Goal: Task Accomplishment & Management: Manage account settings

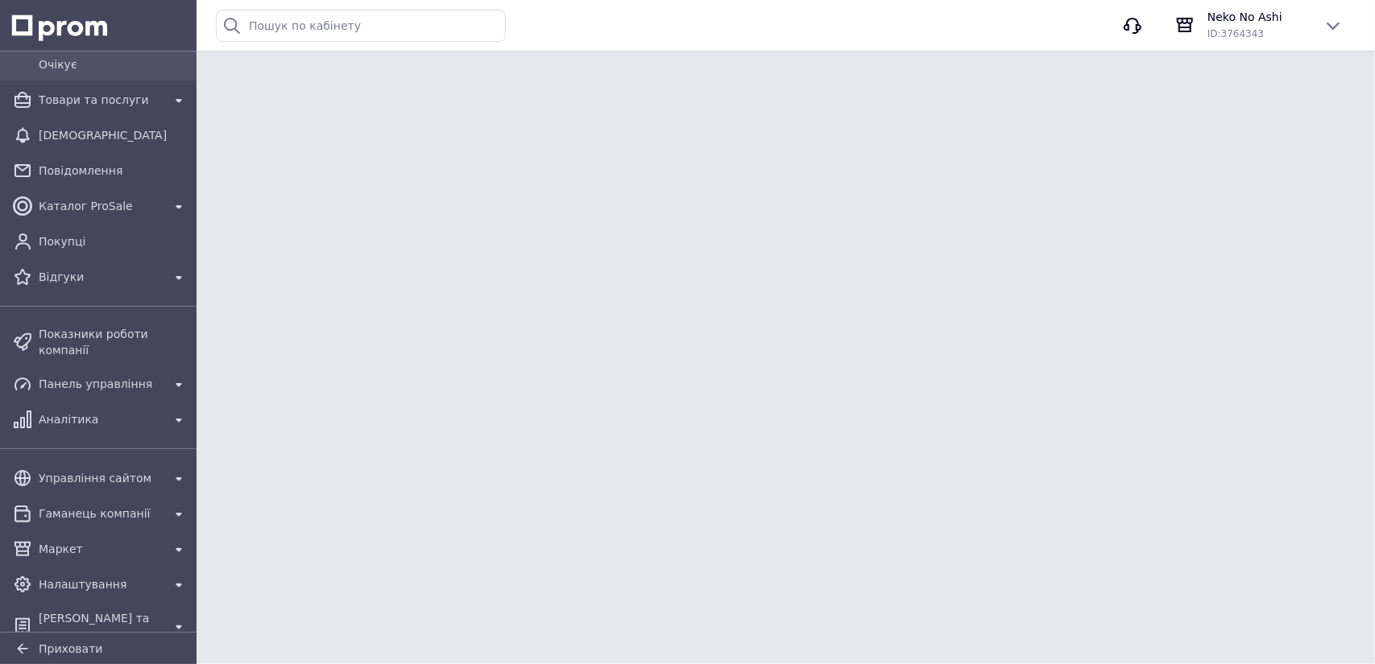
scroll to position [244, 0]
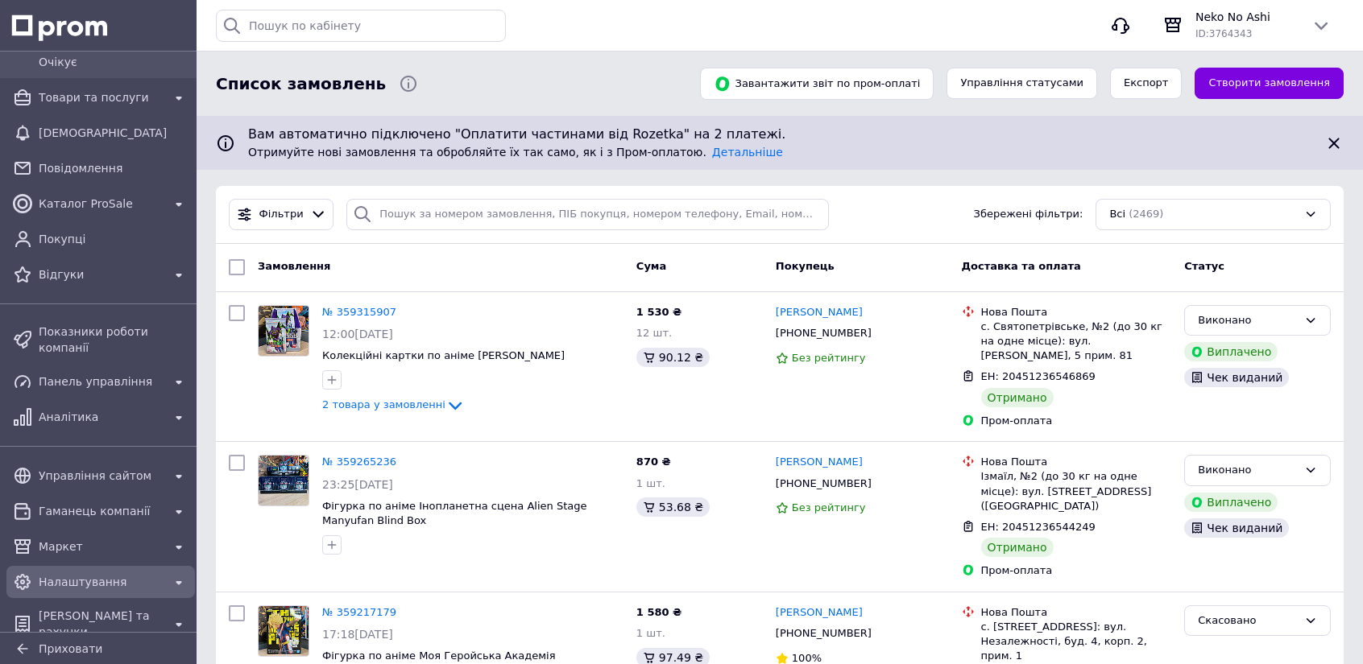
click at [159, 571] on div "Налаштування" at bounding box center [100, 582] width 130 height 23
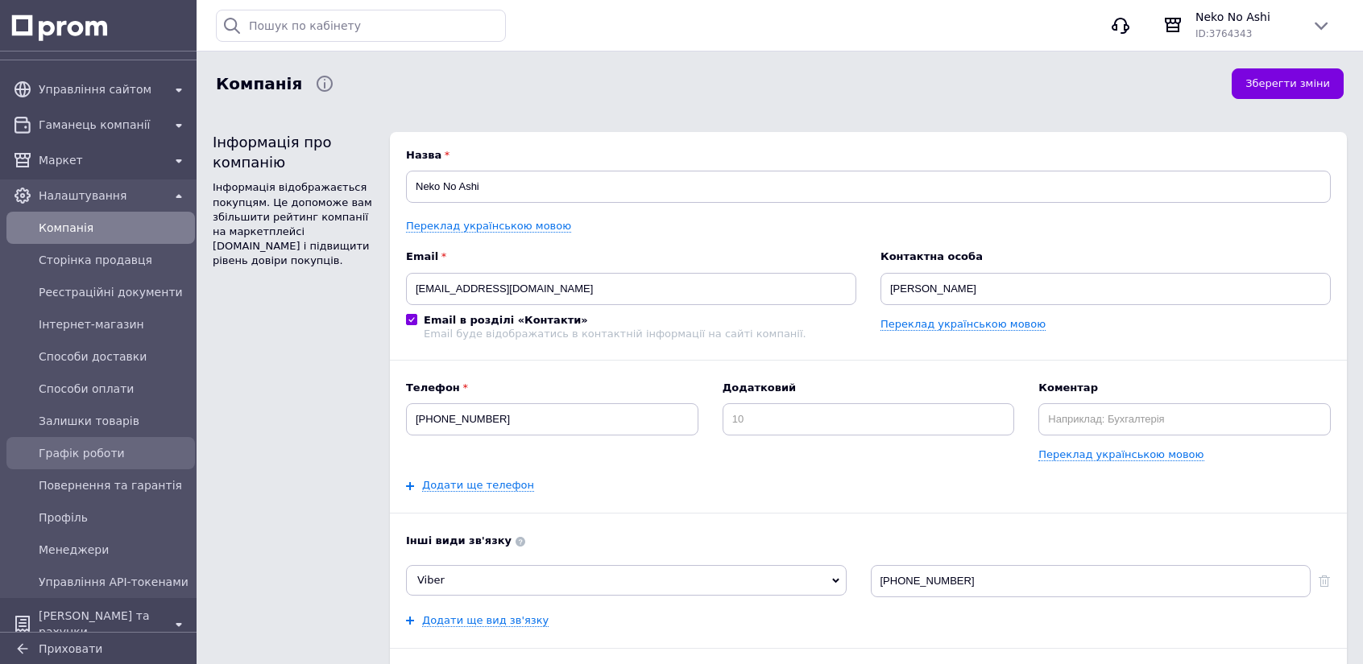
click at [97, 445] on span "Графік роботи" at bounding box center [114, 453] width 150 height 16
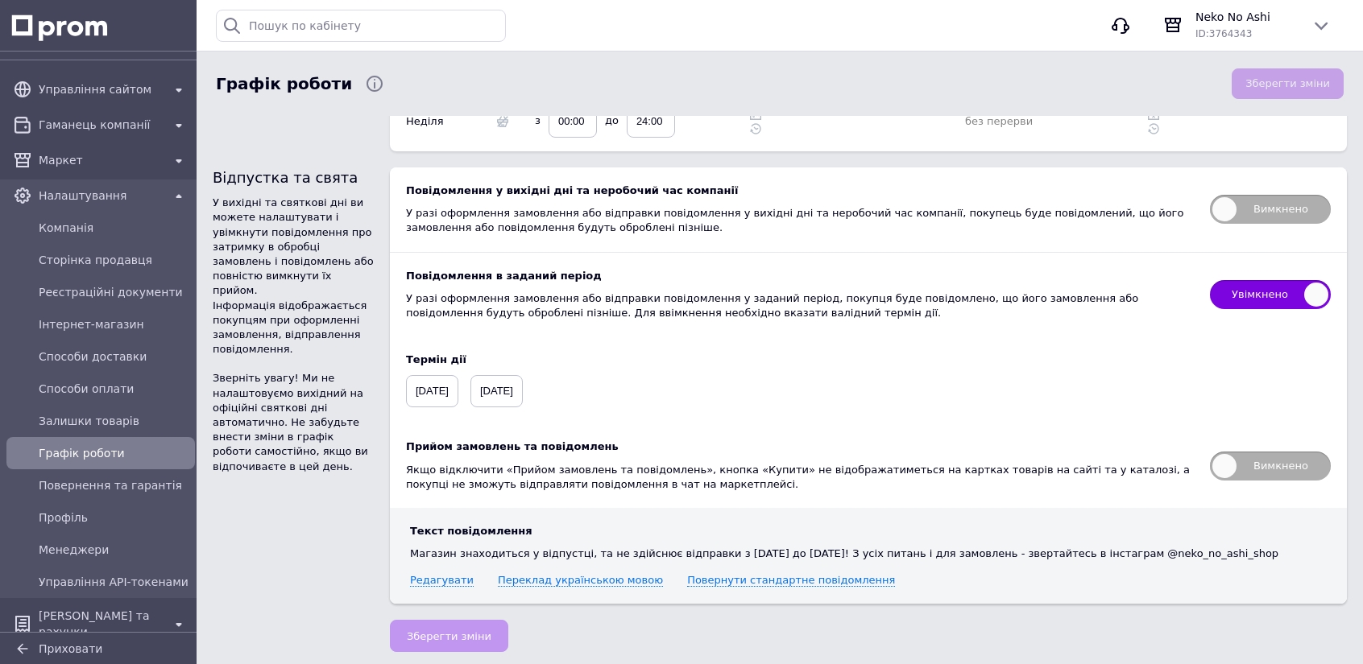
scroll to position [485, 0]
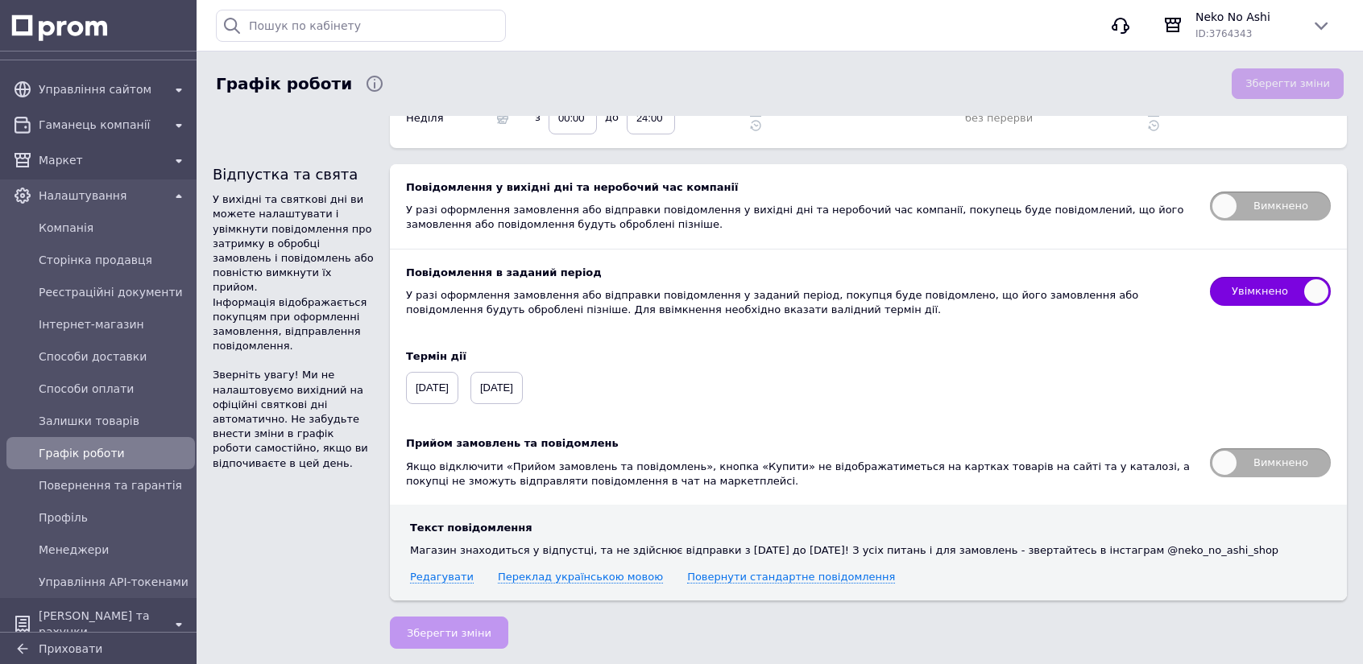
click at [1226, 462] on span "Вимкнено" at bounding box center [1270, 463] width 121 height 29
click at [1210, 449] on input "Вимкнено" at bounding box center [1204, 443] width 10 height 10
checkbox input "true"
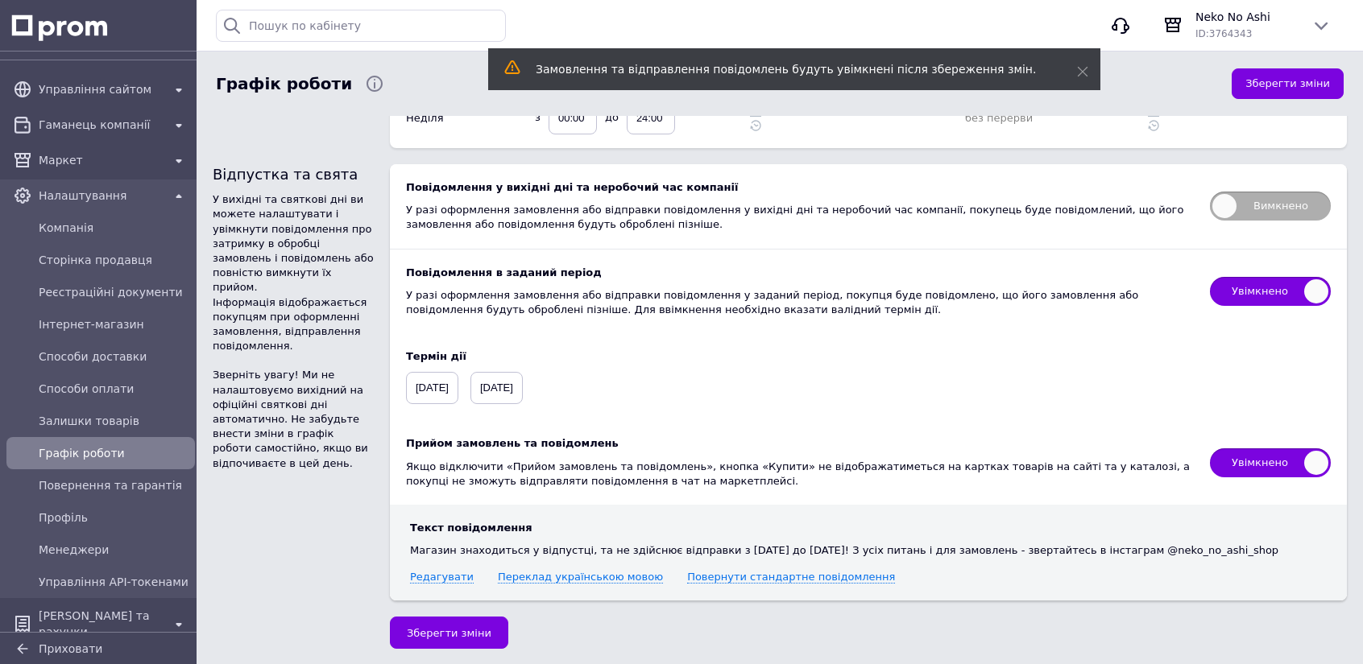
click at [1308, 289] on span "Увімкнено" at bounding box center [1270, 291] width 121 height 29
click at [1210, 277] on input "Увімкнено" at bounding box center [1204, 272] width 10 height 10
checkbox input "false"
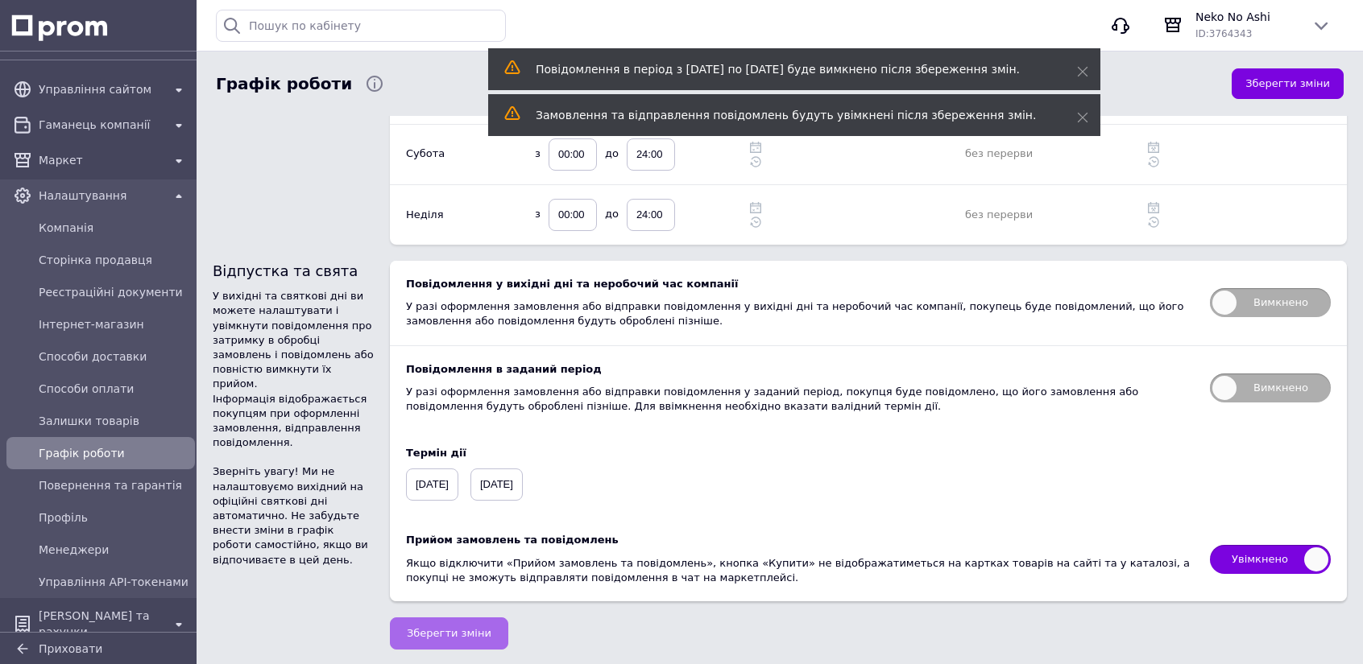
click at [462, 629] on span "Зберегти зміни" at bounding box center [449, 633] width 85 height 12
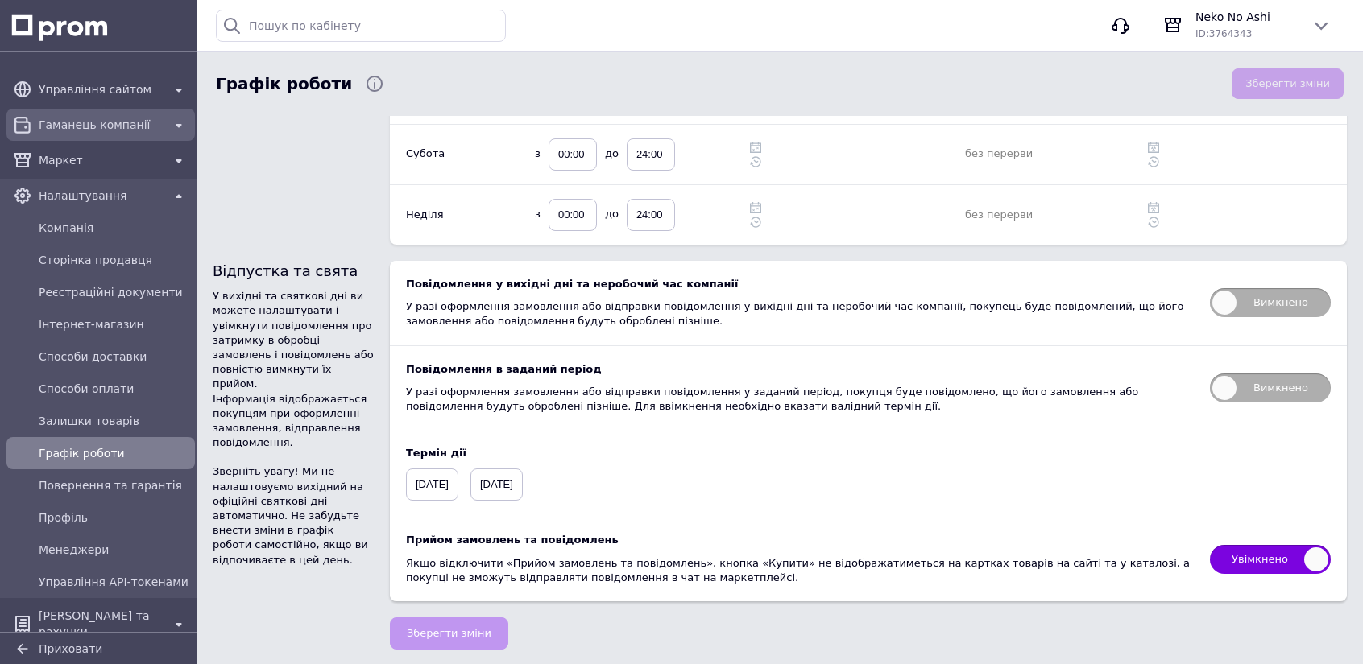
click at [174, 116] on icon at bounding box center [178, 125] width 19 height 19
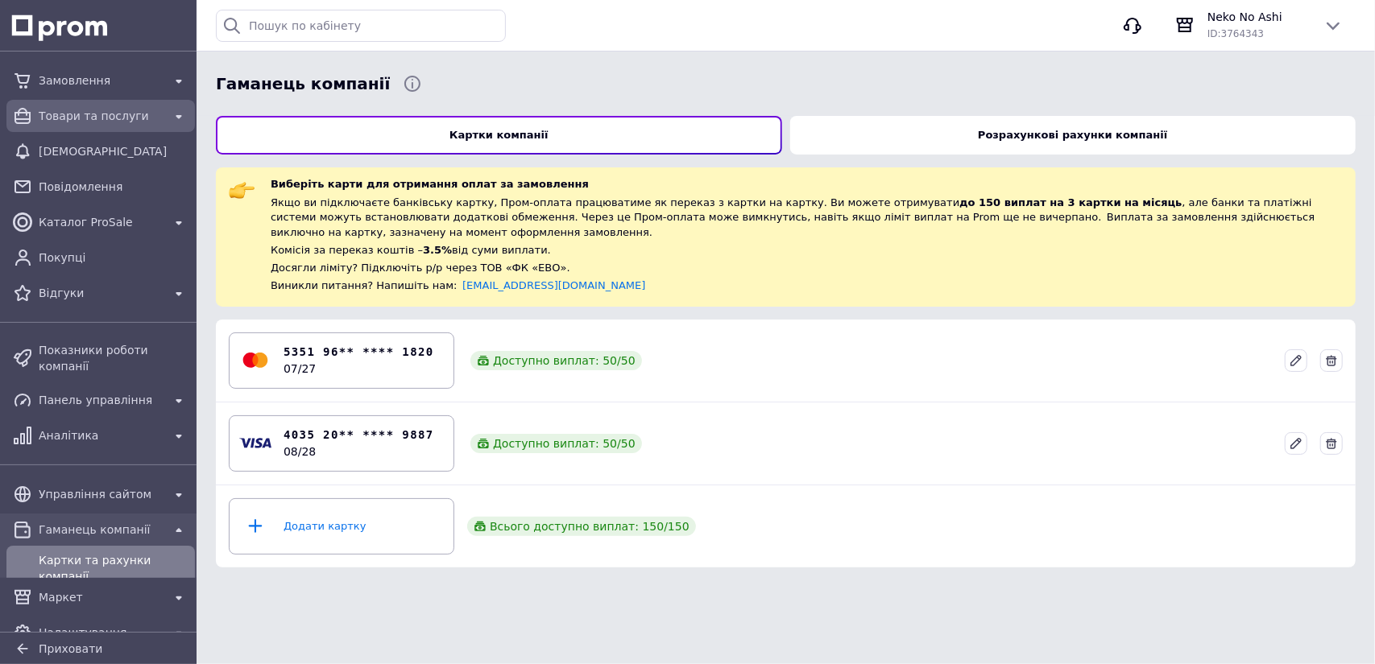
click at [109, 118] on span "Товари та послуги" at bounding box center [101, 116] width 124 height 16
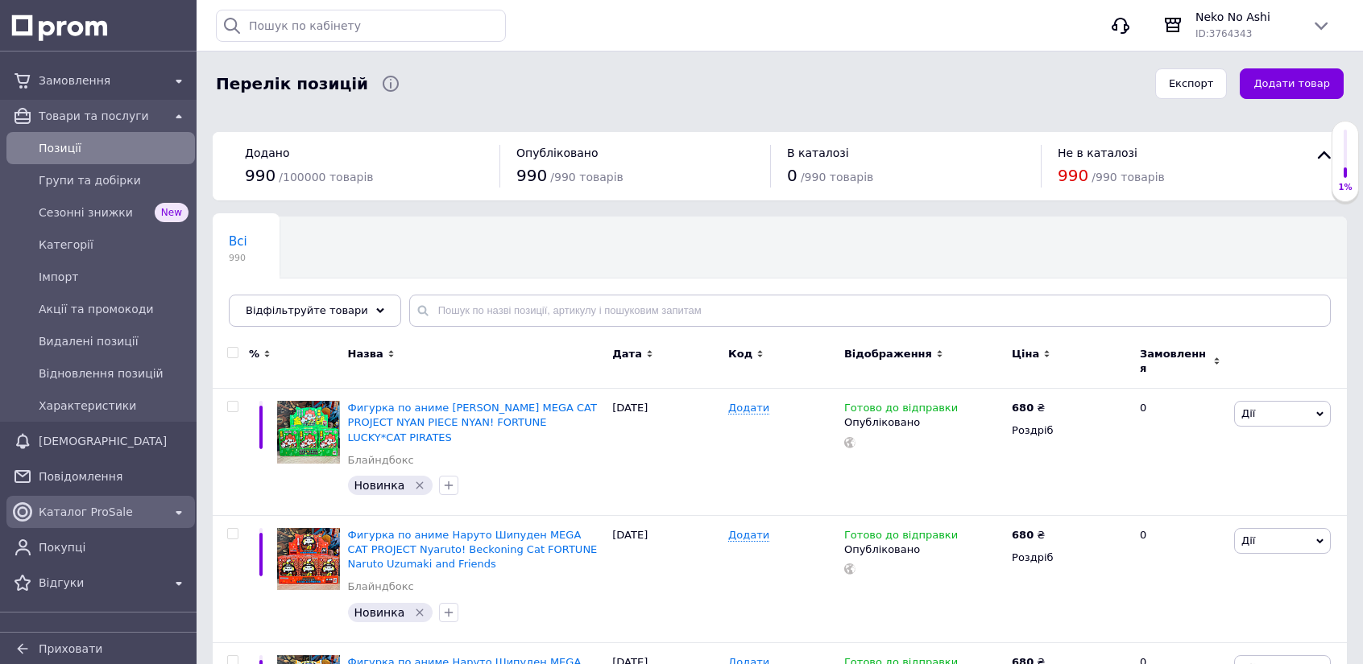
click at [142, 520] on span "Каталог ProSale" at bounding box center [101, 512] width 124 height 16
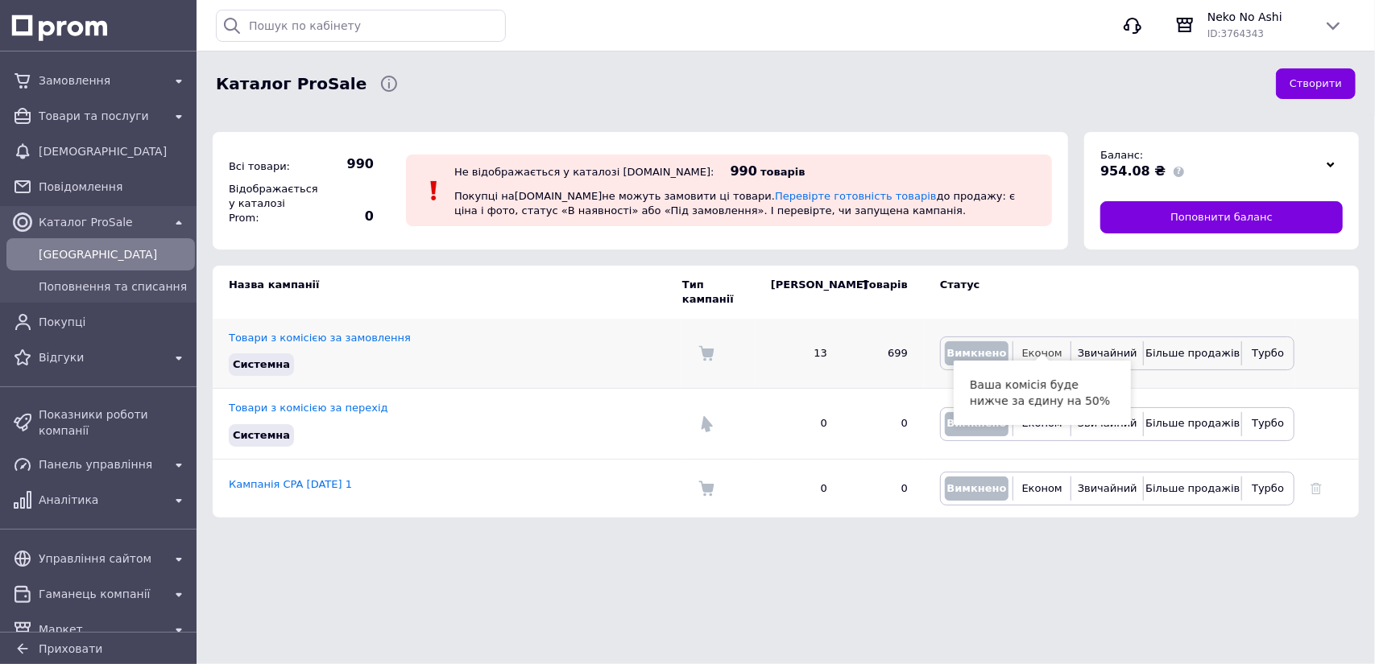
click at [1047, 347] on span "Економ" at bounding box center [1042, 353] width 40 height 12
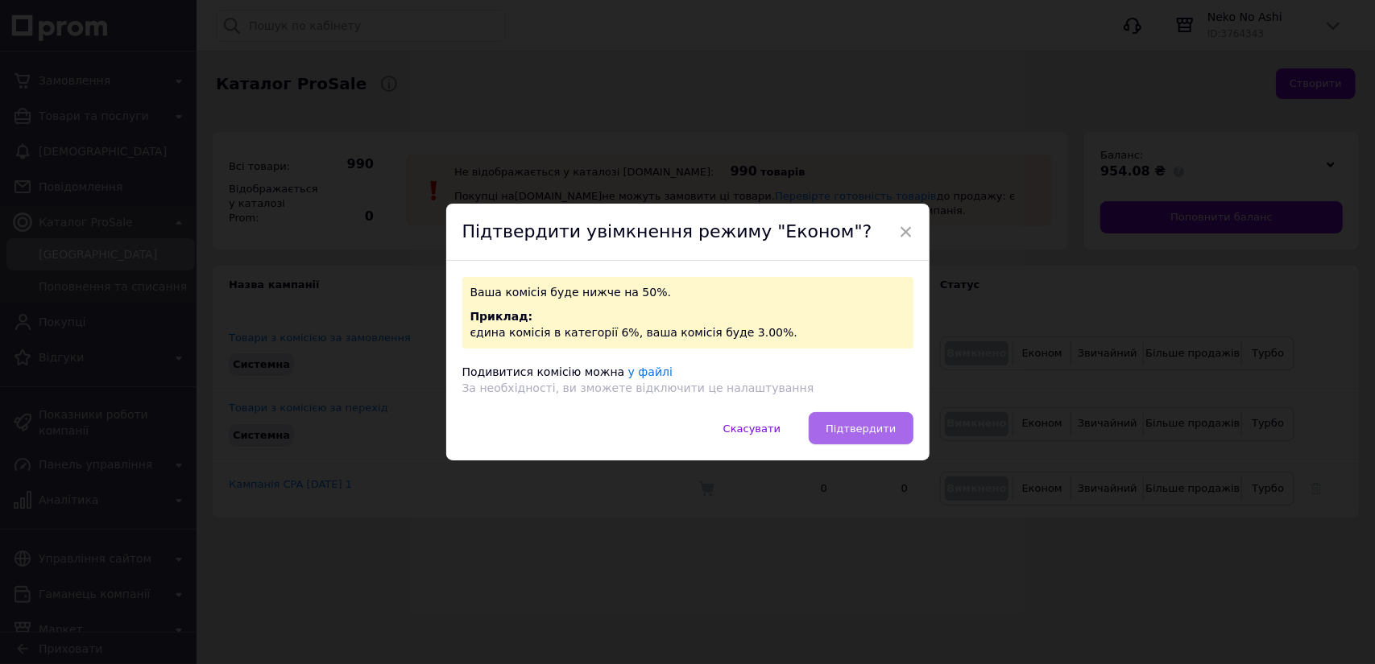
click at [870, 420] on button "Підтвердити" at bounding box center [861, 428] width 104 height 32
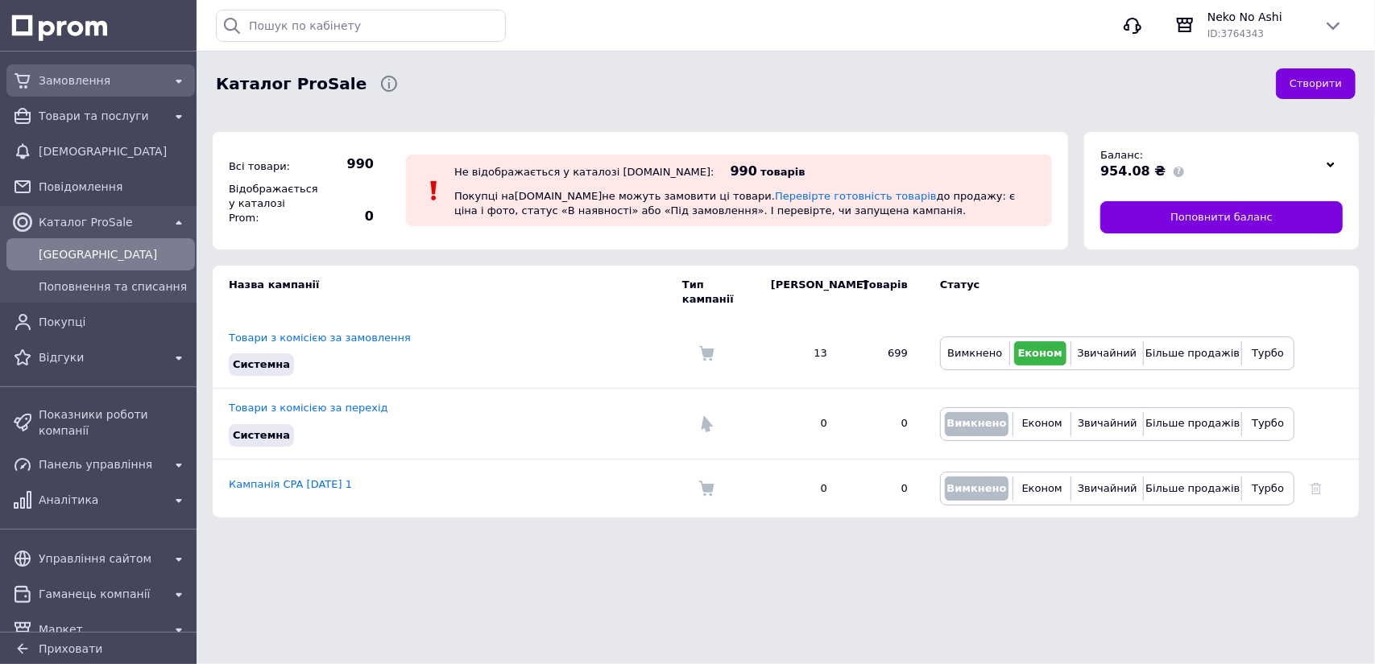
click at [108, 87] on span "Замовлення" at bounding box center [101, 80] width 124 height 16
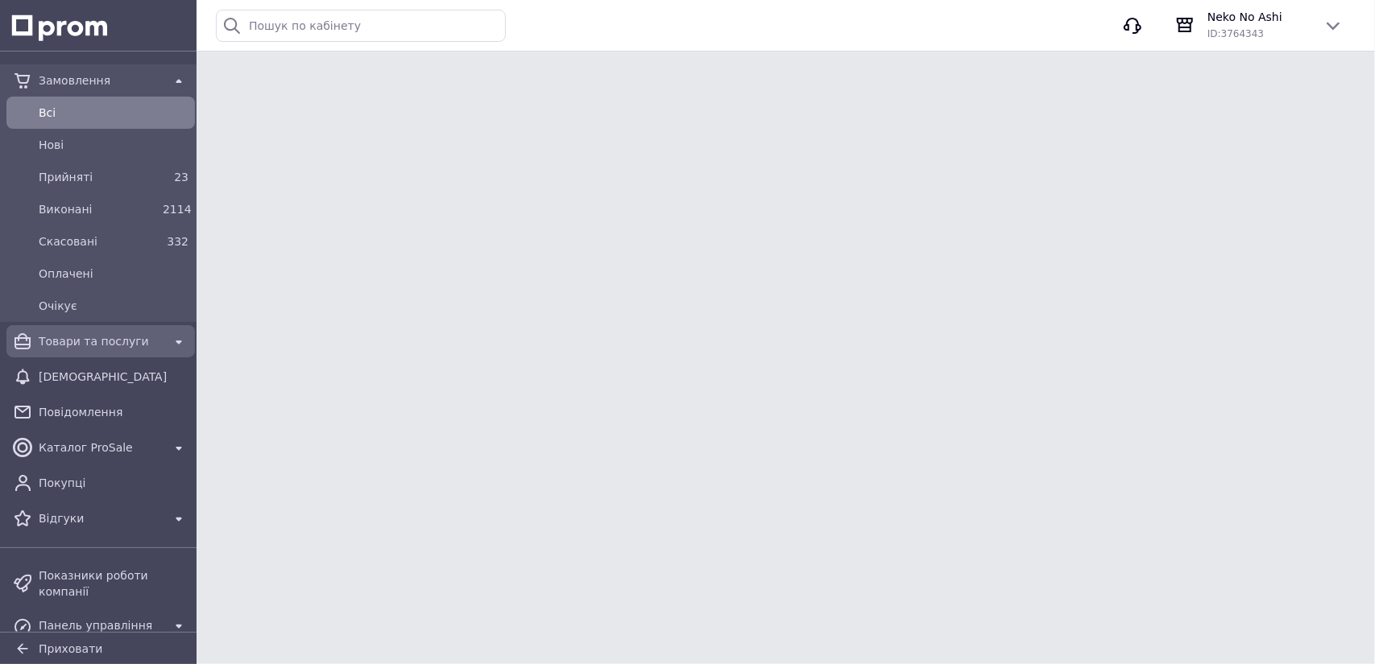
click at [77, 343] on span "Товари та послуги" at bounding box center [101, 341] width 124 height 16
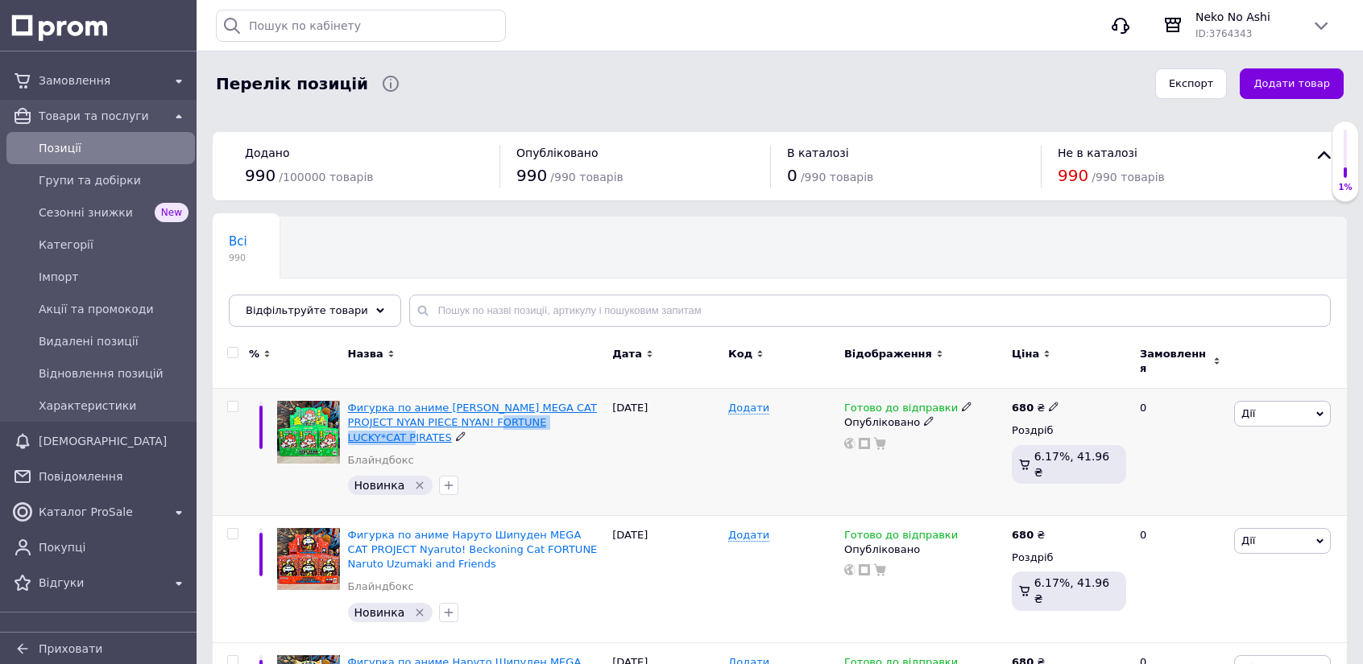
drag, startPoint x: 551, startPoint y: 407, endPoint x: 455, endPoint y: 406, distance: 95.9
click at [455, 406] on div "Фигурка по аниме [PERSON_NAME] MEGA CAT PROJECT NYAN PIECE NYAN! FORTUNE LUCKY*…" at bounding box center [476, 423] width 257 height 44
copy span "LUCKY*CAT PIRATES"
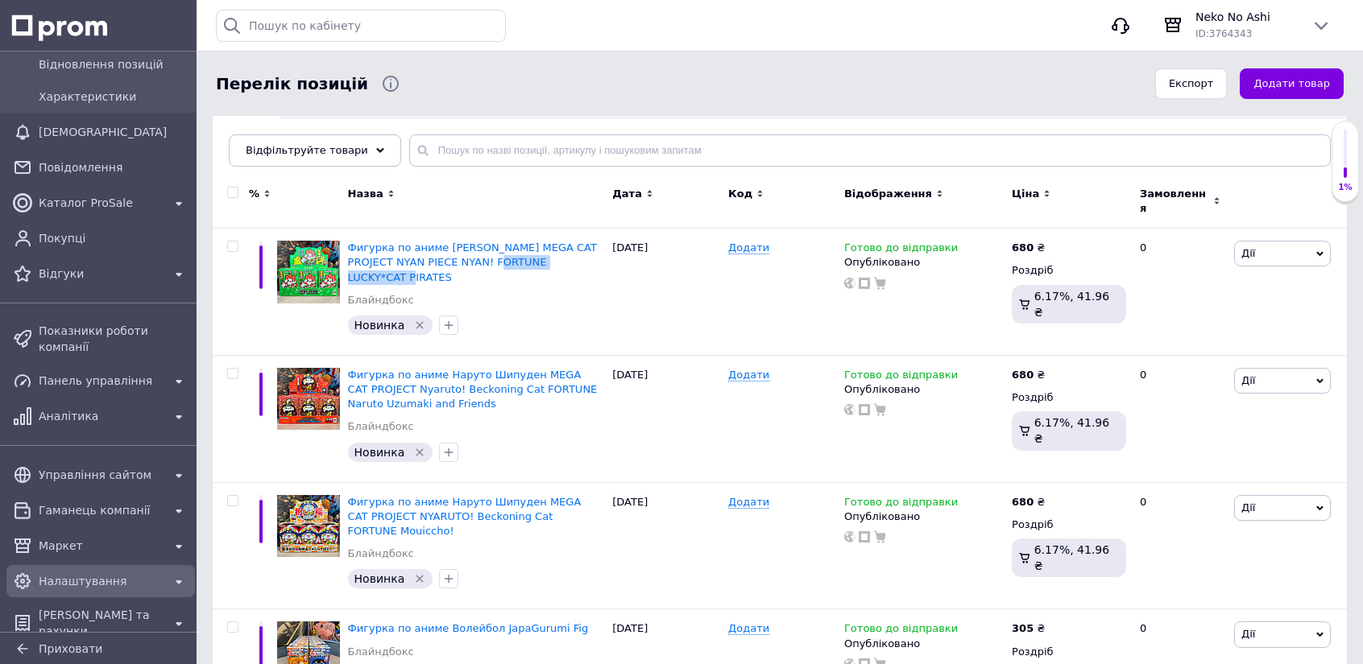
scroll to position [161, 0]
click at [113, 573] on span "Налаштування" at bounding box center [101, 581] width 124 height 16
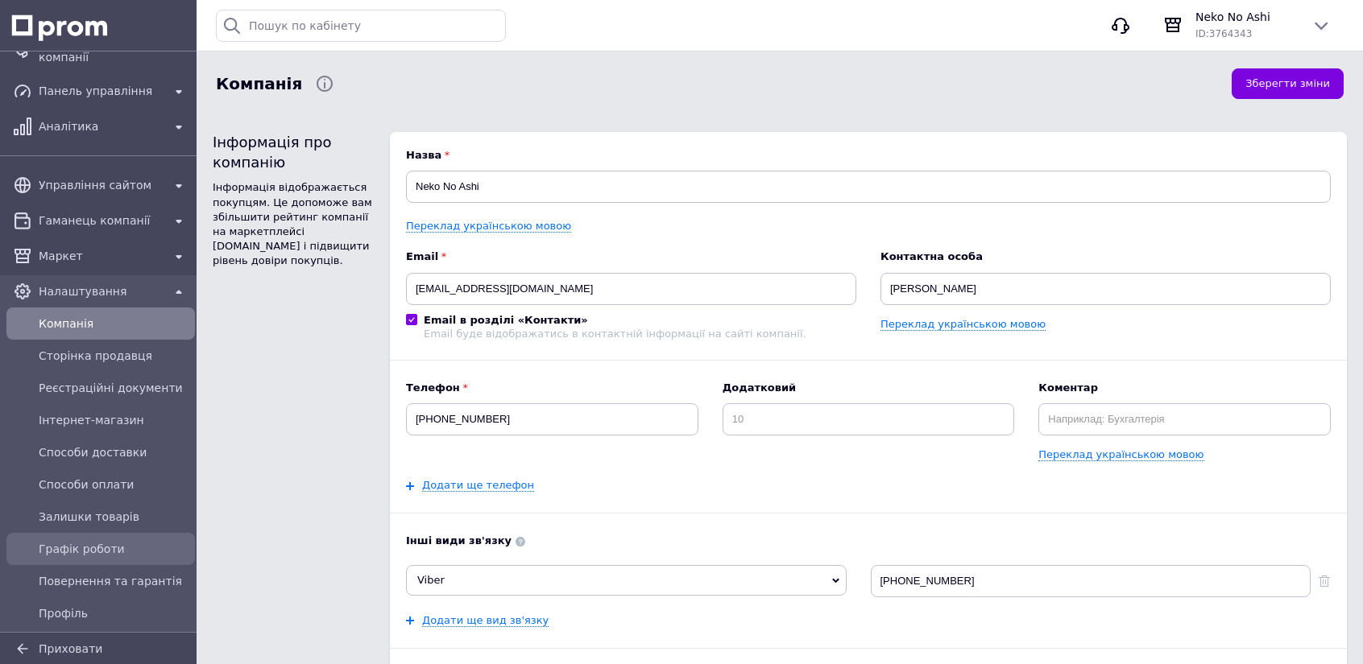
click at [106, 541] on span "Графік роботи" at bounding box center [114, 549] width 150 height 16
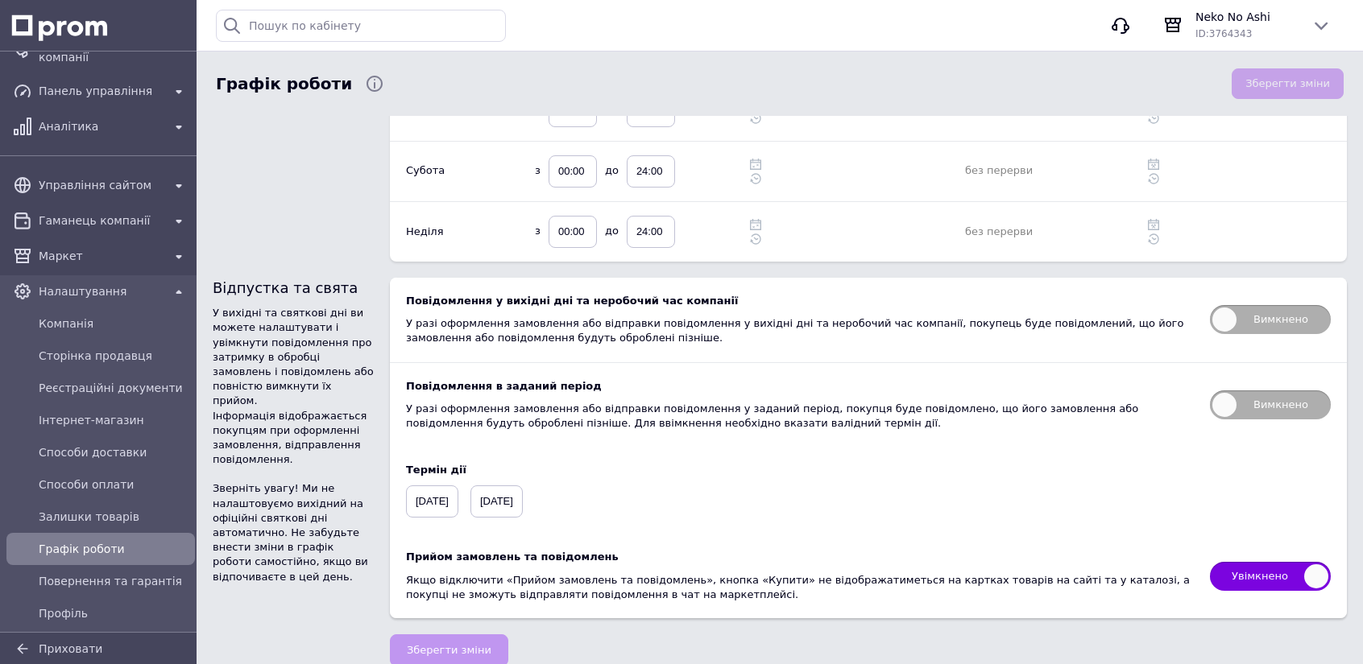
scroll to position [388, 0]
